Goal: Navigation & Orientation: Find specific page/section

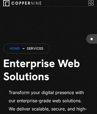
click at [15, 48] on link "Home" at bounding box center [15, 48] width 10 height 4
